Goal: Task Accomplishment & Management: Complete application form

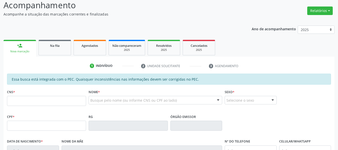
scroll to position [75, 0]
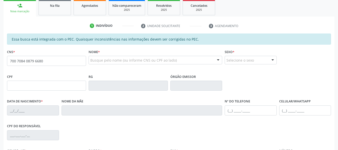
type input "700 7084 0879 6680"
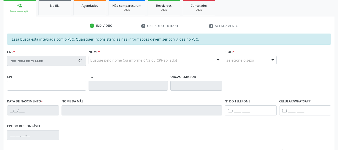
type input "061.041.734-70"
type input "[DATE]"
type input "[PERSON_NAME]"
type input "[PHONE_NUMBER]"
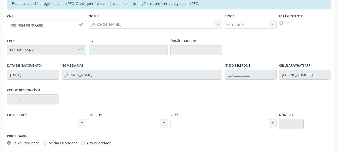
scroll to position [86, 0]
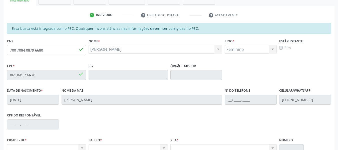
drag, startPoint x: 163, startPoint y: 31, endPoint x: 92, endPoint y: 24, distance: 71.0
click at [163, 32] on div "Essa busca está integrada com o PEC. Quaisquer inconsistências nas informações …" at bounding box center [169, 28] width 324 height 11
click at [71, 26] on div "Essa busca está integrada com o PEC. Quaisquer inconsistências nas informações …" at bounding box center [169, 28] width 324 height 11
drag, startPoint x: 73, startPoint y: 29, endPoint x: 102, endPoint y: 29, distance: 28.6
click at [102, 29] on div "Essa busca está integrada com o PEC. Quaisquer inconsistências nas informações …" at bounding box center [169, 28] width 324 height 11
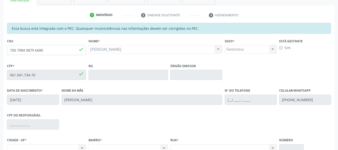
click at [123, 31] on div "Essa busca está integrada com o PEC. Quaisquer inconsistências nas informações …" at bounding box center [169, 28] width 324 height 11
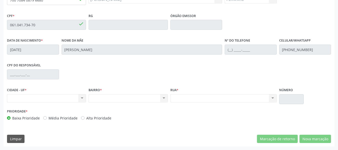
scroll to position [111, 0]
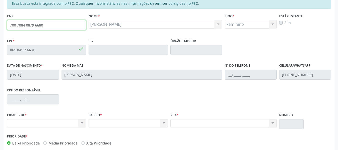
drag, startPoint x: 32, startPoint y: 27, endPoint x: 0, endPoint y: 24, distance: 32.4
click at [0, 24] on div "Acompanhamento Acompanhe a situação das marcações correntes e finalizadas Relat…" at bounding box center [169, 46] width 338 height 259
type input "705 0036 4024 1555"
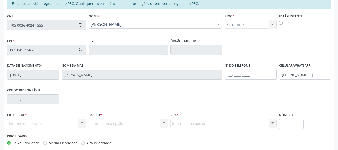
type input "021.160.174-83"
type input "[DATE]"
type input "[PERSON_NAME]"
type input "[PHONE_NUMBER]"
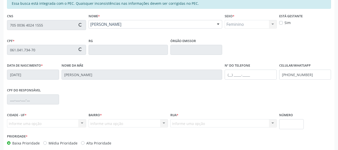
type input "S/N"
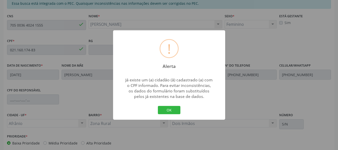
scroll to position [136, 0]
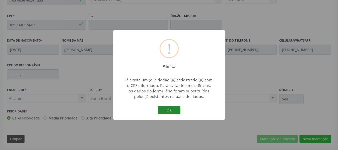
click at [169, 111] on button "OK" at bounding box center [169, 110] width 23 height 9
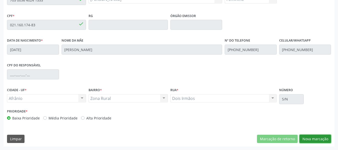
click at [313, 139] on button "Nova marcação" at bounding box center [316, 139] width 32 height 9
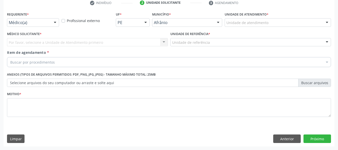
scroll to position [98, 0]
click at [281, 138] on button "Anterior" at bounding box center [288, 139] width 28 height 9
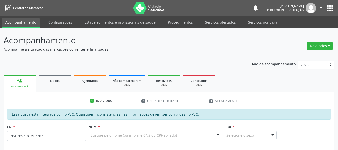
type input "704 2057 3639 7787"
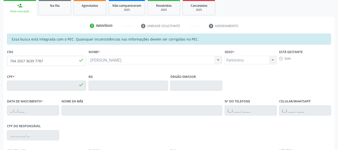
type input "120.840.604-35"
type input "23/03/2011"
type input "Isabel Cristina Souza Silva"
type input "(87) 98831-9647"
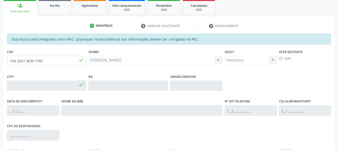
type input "S/N"
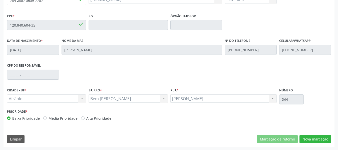
scroll to position [136, 0]
click at [309, 141] on button "Nova marcação" at bounding box center [316, 139] width 32 height 9
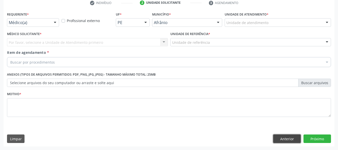
click at [284, 138] on button "Anterior" at bounding box center [288, 139] width 28 height 9
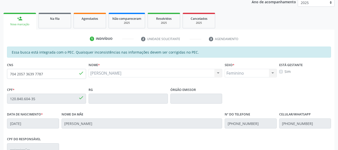
scroll to position [61, 0]
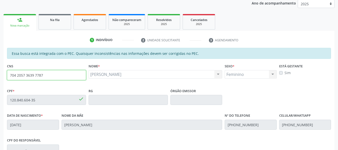
drag, startPoint x: 47, startPoint y: 78, endPoint x: 0, endPoint y: 75, distance: 47.2
click at [0, 75] on div "Acompanhamento Acompanhe a situação das marcações correntes e finalizadas Relat…" at bounding box center [169, 96] width 338 height 259
type input "709 0008 8127 0219"
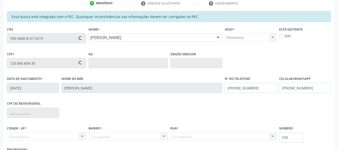
scroll to position [136, 0]
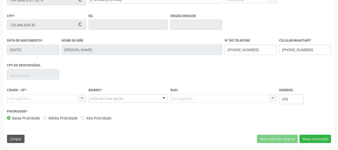
type input "131.000.554-03"
type input "20/11/2004"
type input "Cleudimar Brito Rodrigues"
type input "(87) 98807-1093"
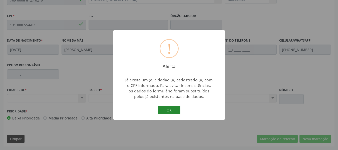
scroll to position [111, 0]
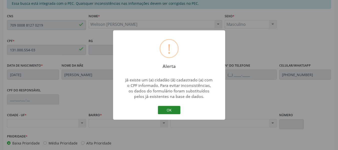
click at [167, 111] on button "OK" at bounding box center [169, 110] width 23 height 9
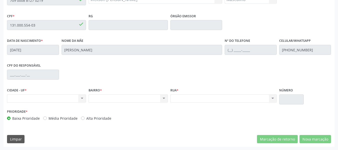
scroll to position [136, 0]
click at [180, 98] on div "Nenhum resultado encontrado para: " " Não há nenhuma opção para ser exibida." at bounding box center [224, 98] width 106 height 9
click at [83, 92] on div "CIDADE - UF * Nenhum resultado encontrado para: " " Não há nenhuma opção para s…" at bounding box center [46, 94] width 79 height 16
click at [55, 100] on div "Nenhum resultado encontrado para: " " Não há nenhuma opção para ser exibida." at bounding box center [46, 98] width 79 height 9
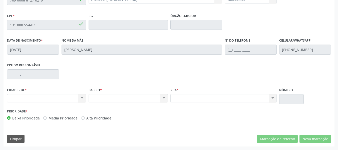
click at [79, 98] on div "Nenhum resultado encontrado para: " " Não há nenhuma opção para ser exibida." at bounding box center [46, 98] width 79 height 9
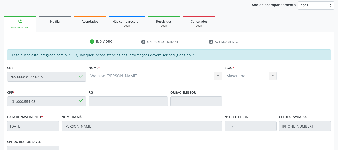
scroll to position [36, 0]
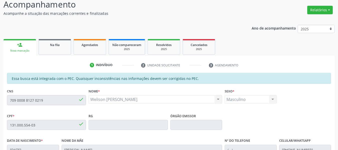
click at [82, 49] on link "Agendados" at bounding box center [90, 47] width 33 height 16
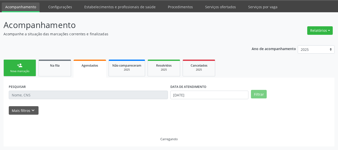
scroll to position [15, 0]
click at [27, 64] on link "person_add Nova marcação" at bounding box center [20, 68] width 33 height 17
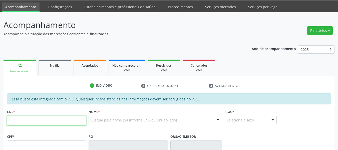
click at [26, 123] on input "text" at bounding box center [46, 121] width 79 height 10
type input "7"
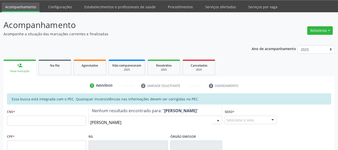
type input "gabriel cruz coelho"
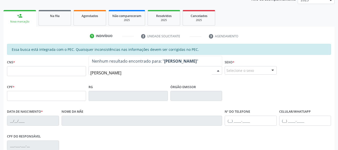
scroll to position [65, 0]
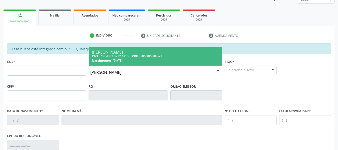
click at [150, 57] on span "706.906.804-22" at bounding box center [152, 56] width 22 height 4
type input "703 4032 0712 4815"
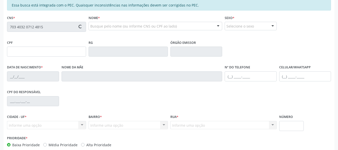
type input "706.906.804-22"
type input "01/05/2006"
type input "Idelma dos Santos Cruz Coelho"
type input "(87) 8832-1565"
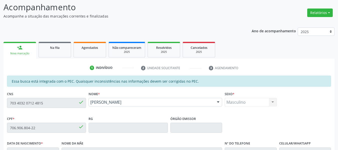
scroll to position [0, 0]
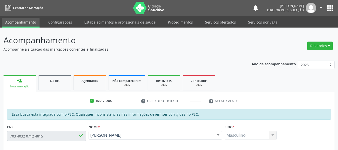
click at [332, 10] on button "apps" at bounding box center [330, 8] width 9 height 9
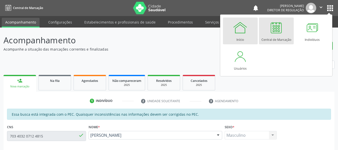
click at [237, 28] on div at bounding box center [240, 27] width 15 height 15
